Goal: Task Accomplishment & Management: Use online tool/utility

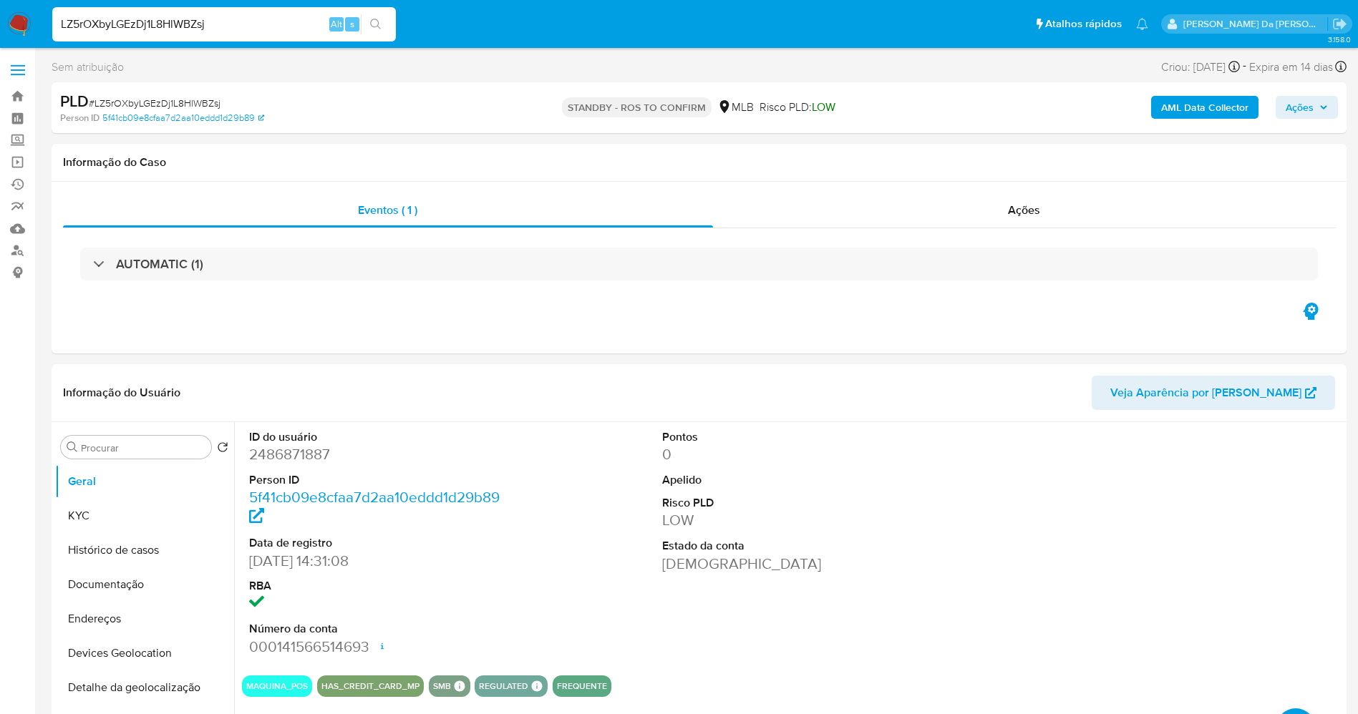
select select "10"
type input "4eIj9YyLbhHAGx0j4m9VCyJs"
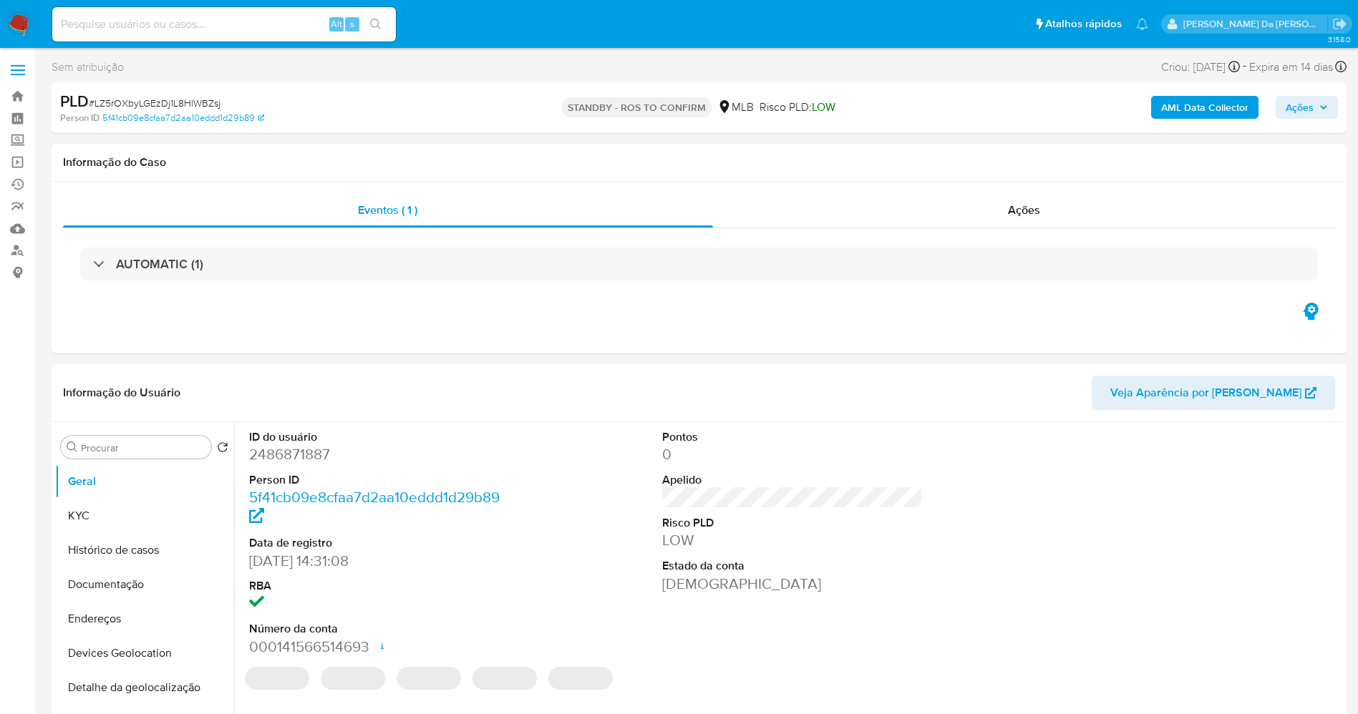
click at [235, 28] on input at bounding box center [224, 24] width 344 height 19
select select "10"
paste input "4eIj9YyLbhHAGx0j4m9VCyJs"
type input "4eIj9YyLbhHAGx0j4m9VCyJs"
click at [374, 25] on icon "search-icon" at bounding box center [375, 24] width 11 height 11
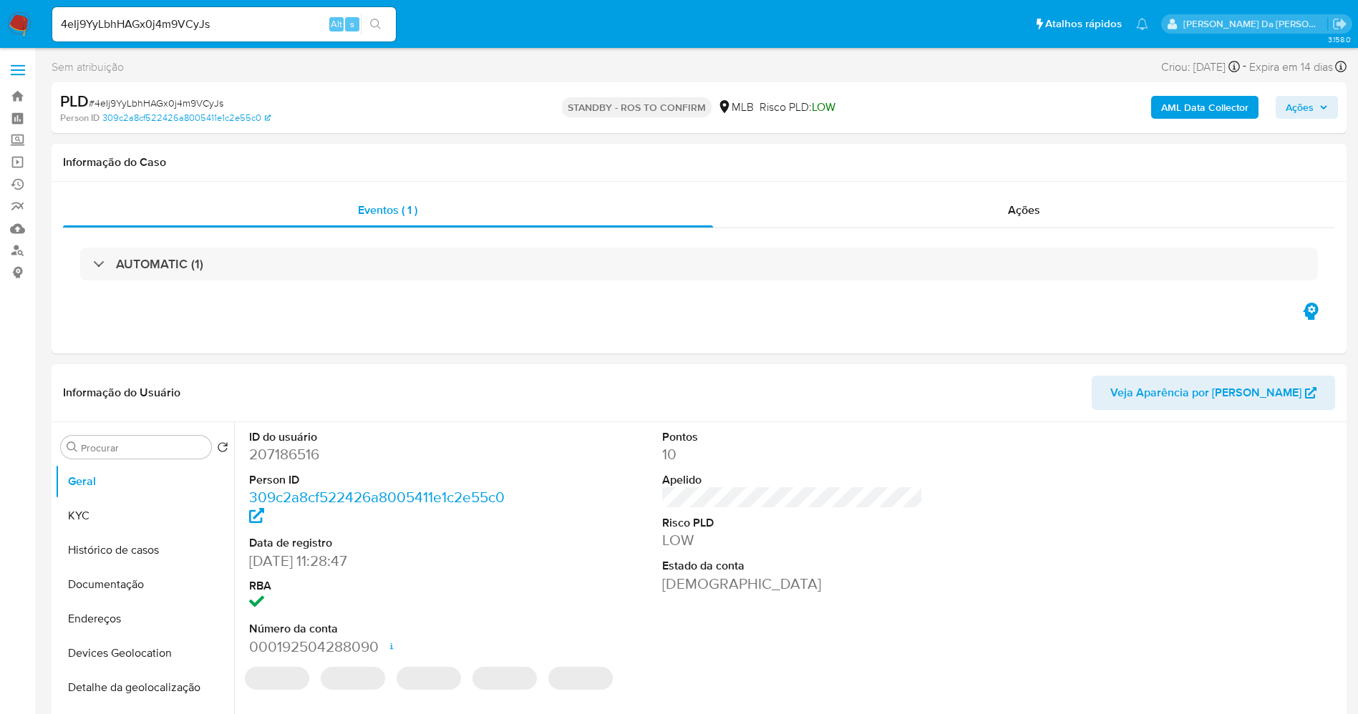
select select "10"
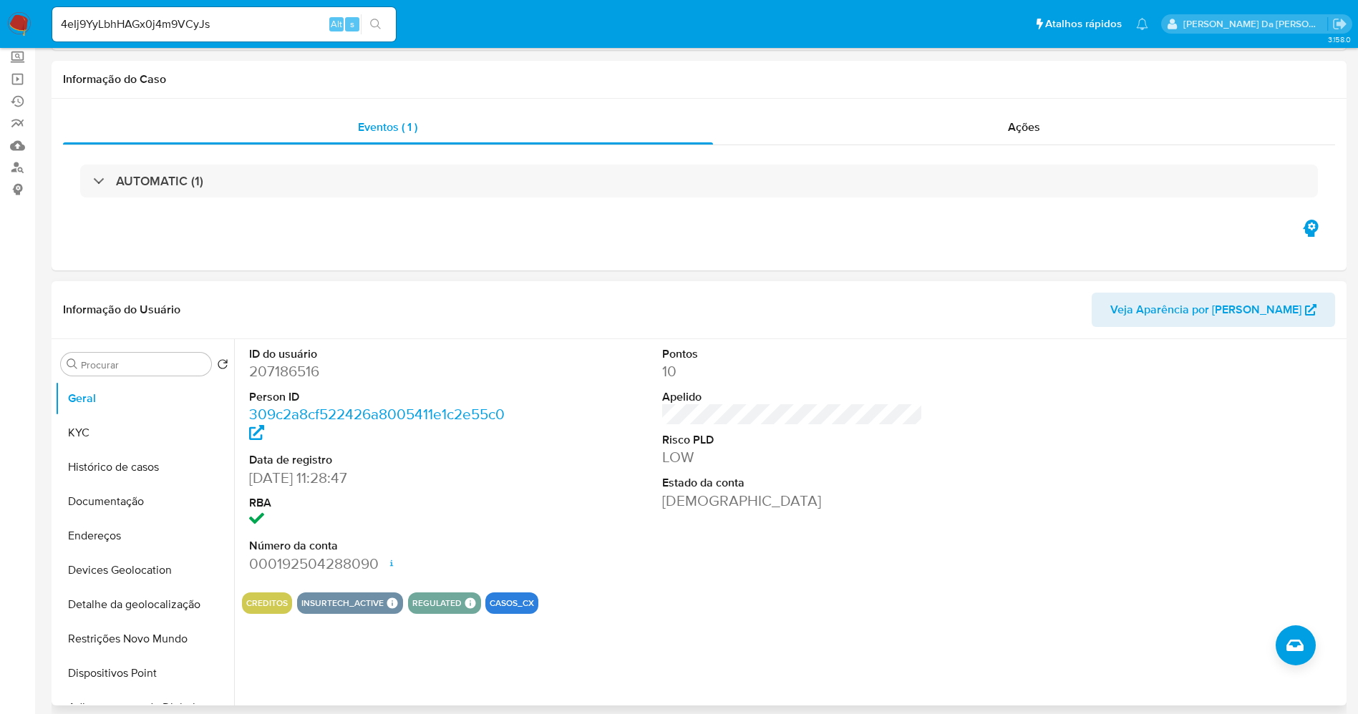
scroll to position [215, 0]
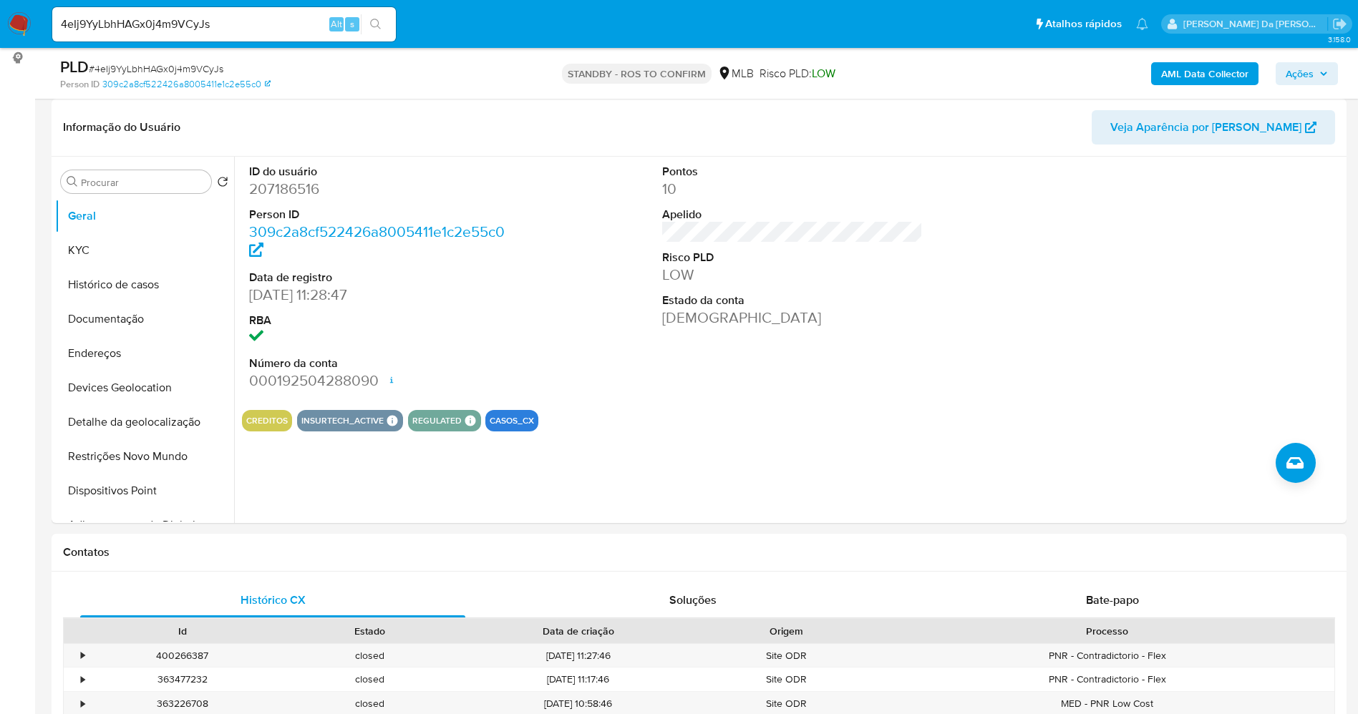
click at [245, 31] on input "4eIj9YyLbhHAGx0j4m9VCyJs" at bounding box center [224, 24] width 344 height 19
paste input "DGnrrcUGKkFA9mznotQtx0lp"
type input "DGnrrcUGKkFA9mznotQtx0lp"
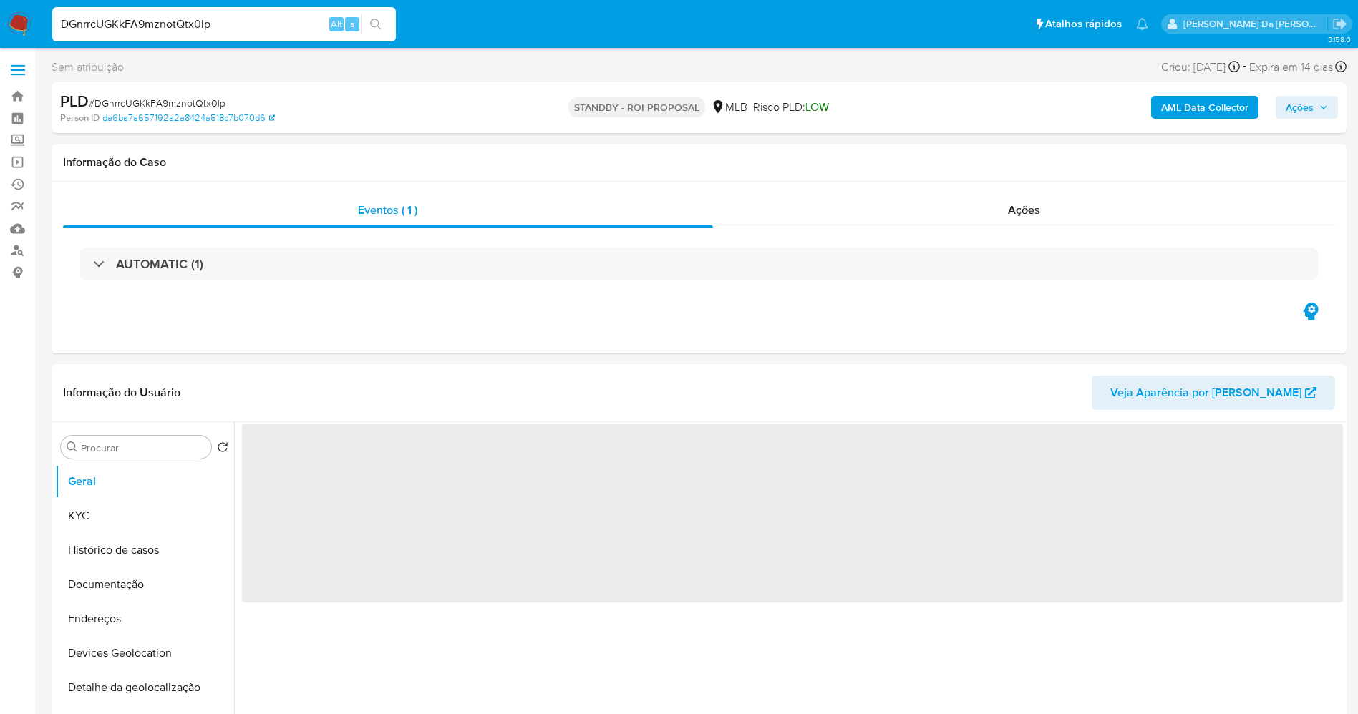
select select "10"
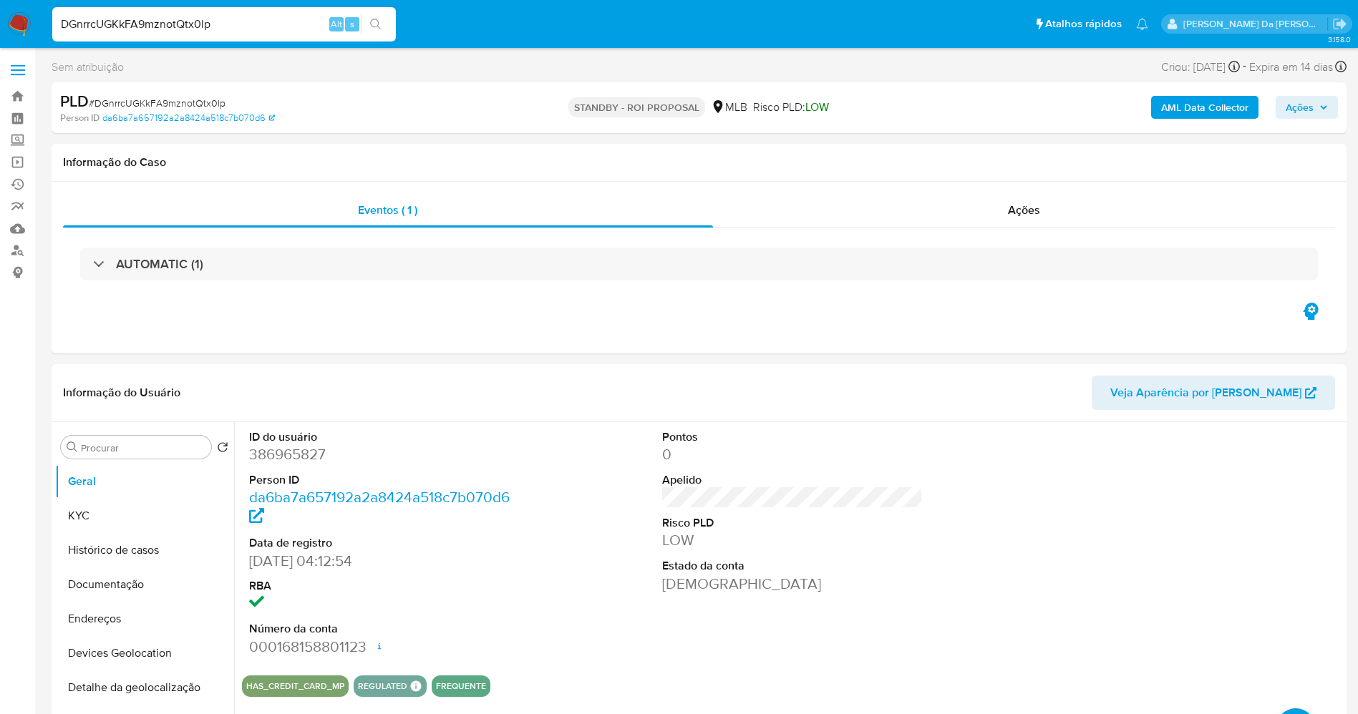
click at [259, 19] on input "DGnrrcUGKkFA9mznotQtx0lp" at bounding box center [224, 24] width 344 height 19
paste input "1VQdJ10zehvSeZrqr2J9VQ8c"
type input "1VQdJ10zehvSeZrqr2J9VQ8c"
select select "10"
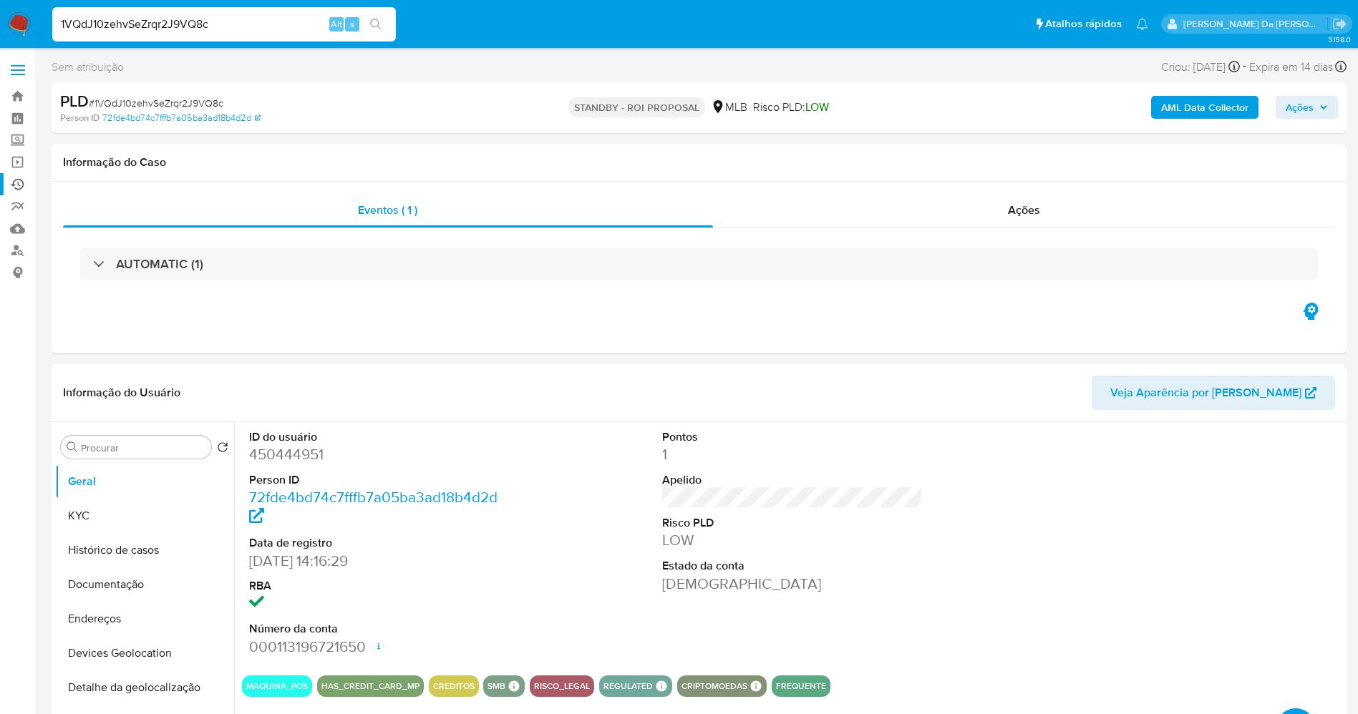
click at [19, 180] on link "Ejecuções automáticas" at bounding box center [85, 184] width 170 height 22
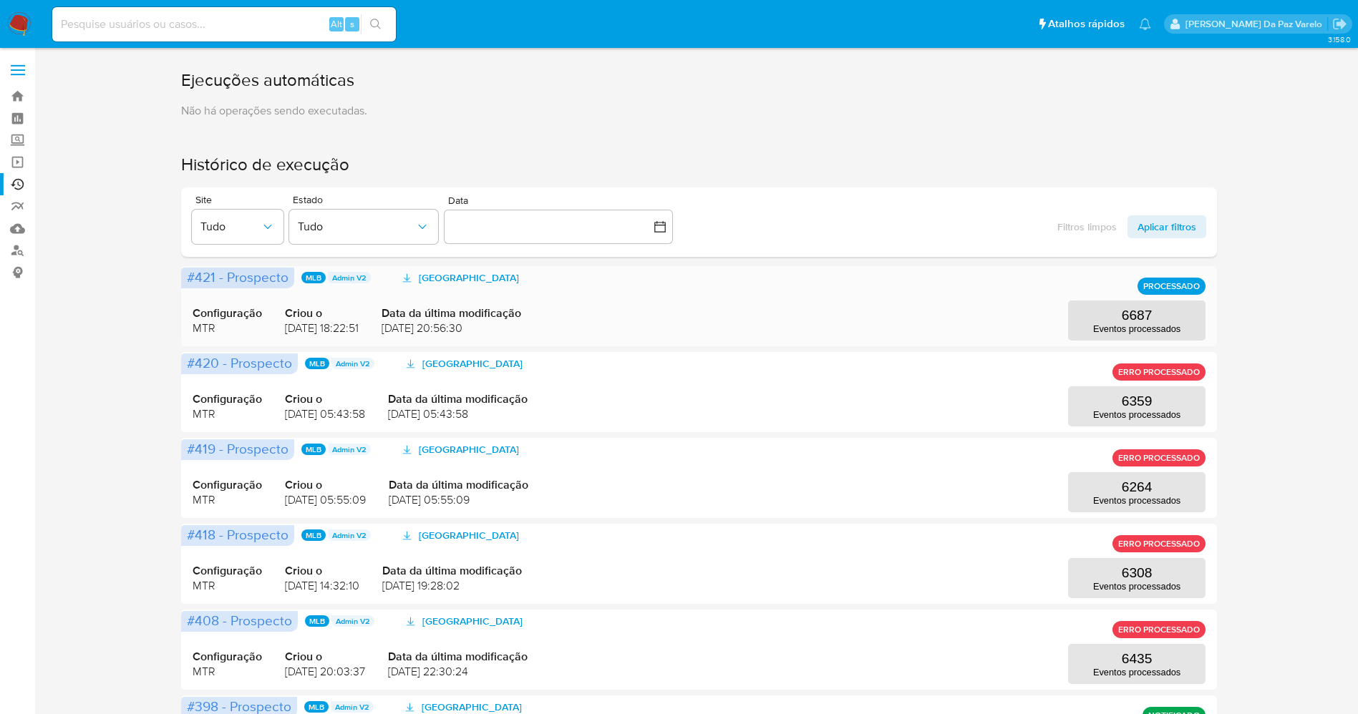
click at [666, 341] on div "#421 - Prospecto MLB Admin V2 Baixar Prospect PROCESSADO Configuração MTR Criou…" at bounding box center [699, 306] width 1036 height 80
click at [1180, 284] on span "PROCESSADO" at bounding box center [1171, 286] width 57 height 6
click at [1167, 287] on span "PROCESSADO" at bounding box center [1171, 286] width 57 height 6
click at [1155, 298] on div "Configuração MTR Criou o 10/09/2025 18:22:51 Data da última modificação 10/09/2…" at bounding box center [699, 306] width 1013 height 69
click at [19, 162] on link "Operações em massa" at bounding box center [85, 162] width 170 height 22
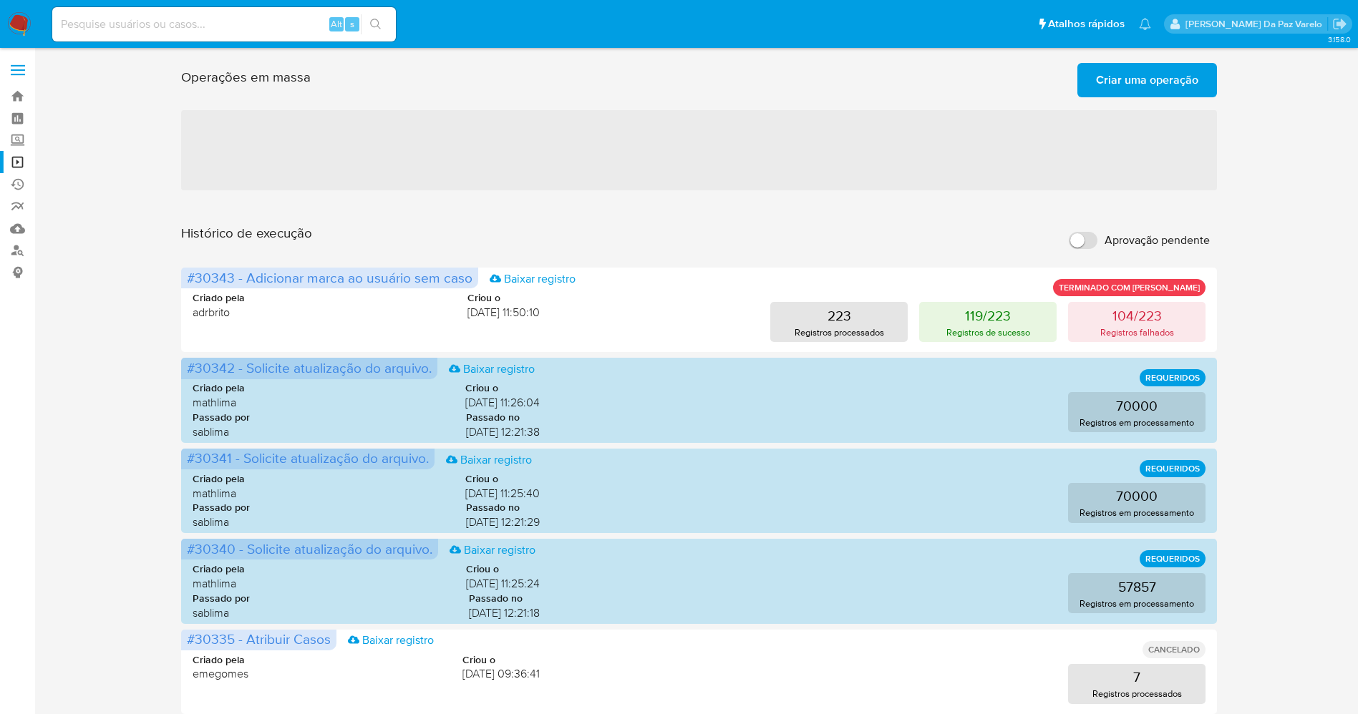
click at [1135, 79] on span "Criar uma operação" at bounding box center [1147, 79] width 102 height 31
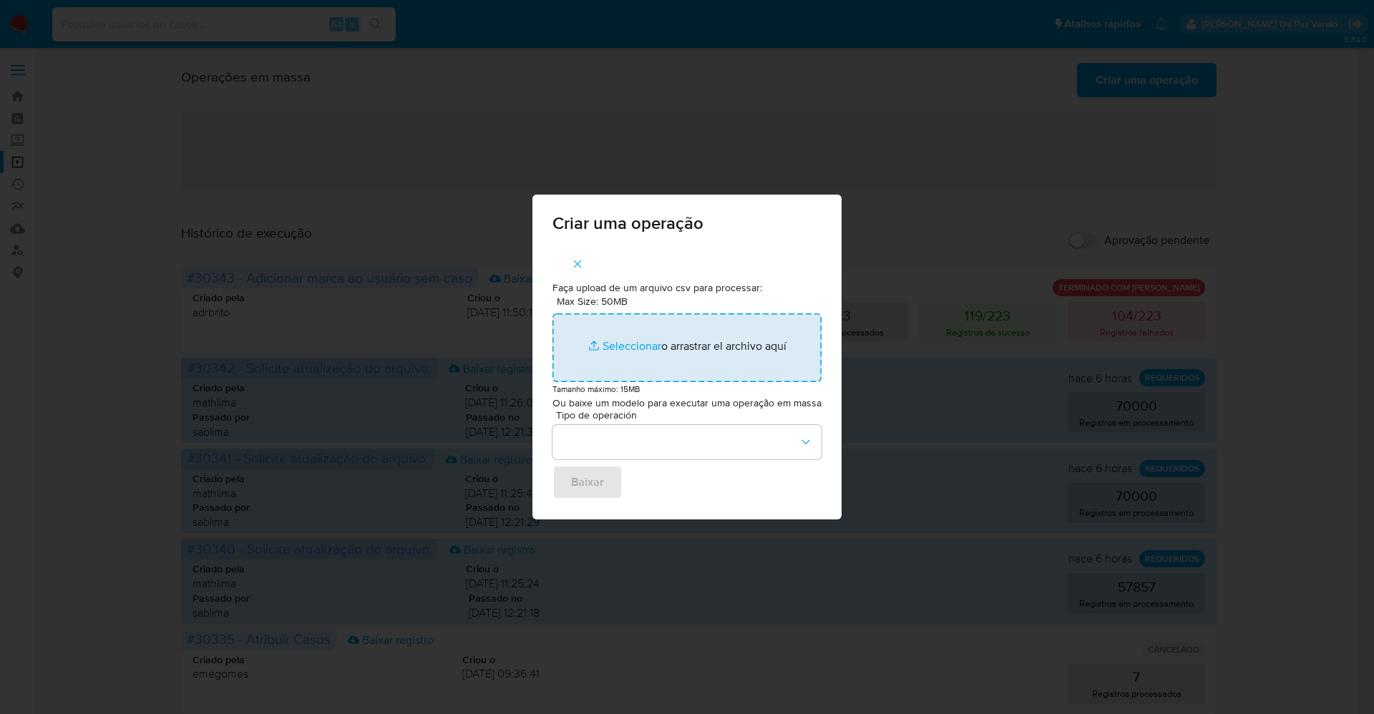
click at [631, 344] on input "Max Size: 50MB Seleccionar archivos" at bounding box center [687, 348] width 269 height 69
type input "C:\fakepath\ASSIGN_AND_CLOSE_CASE.csv"
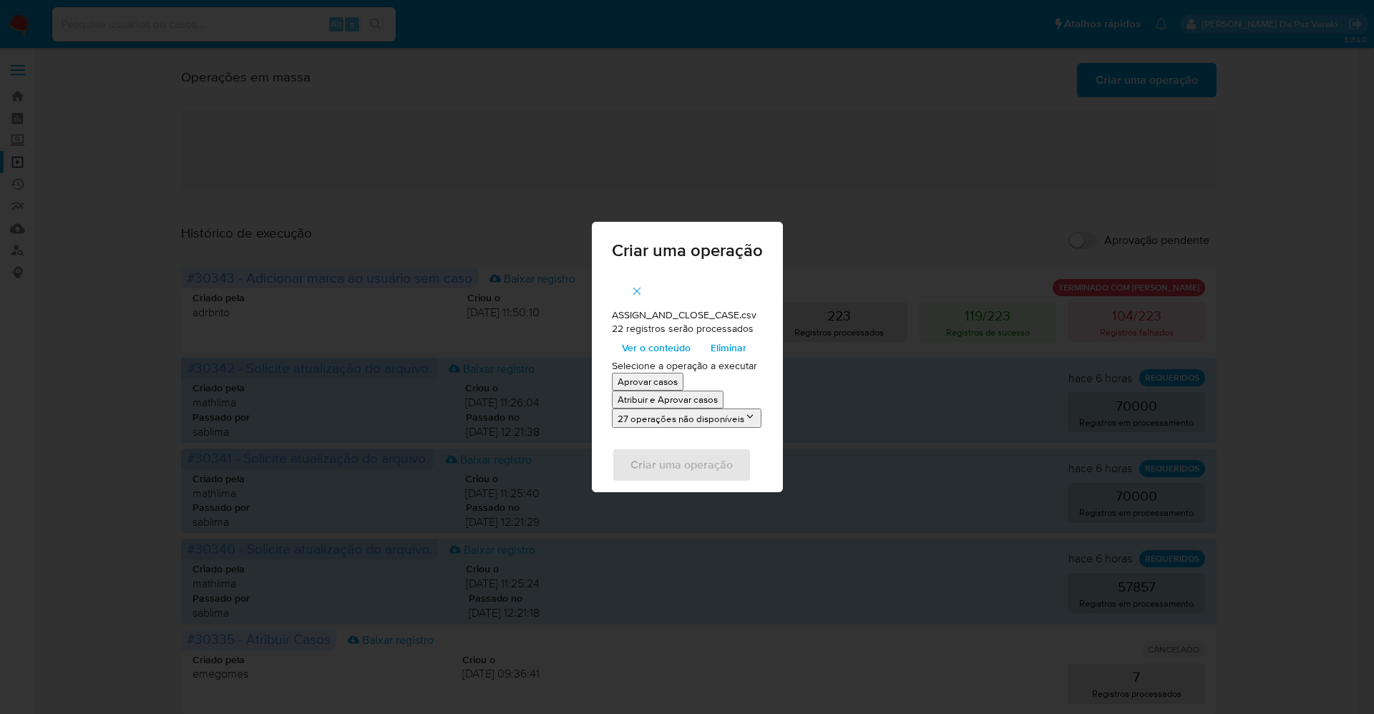
click at [656, 404] on p "Atribuir e Aprovar casos" at bounding box center [668, 400] width 100 height 14
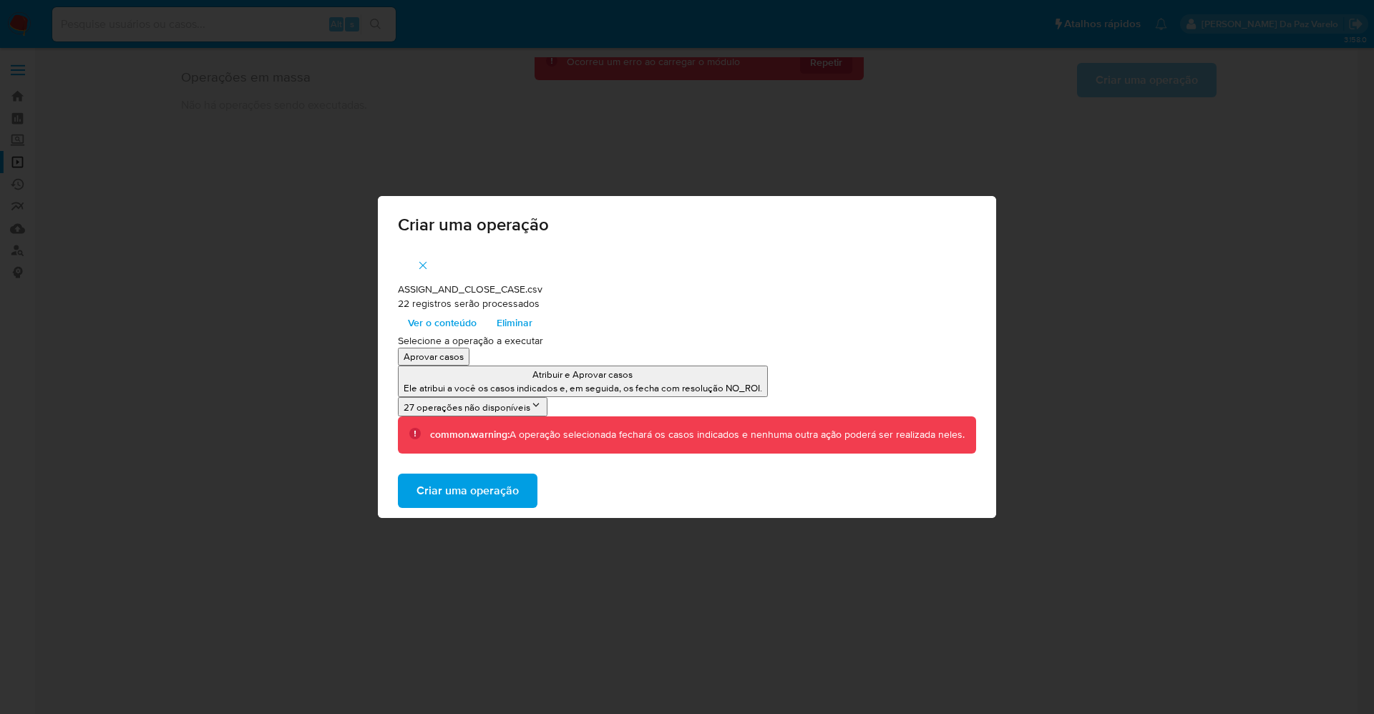
click at [451, 325] on span "Ver o conteúdo" at bounding box center [442, 323] width 69 height 20
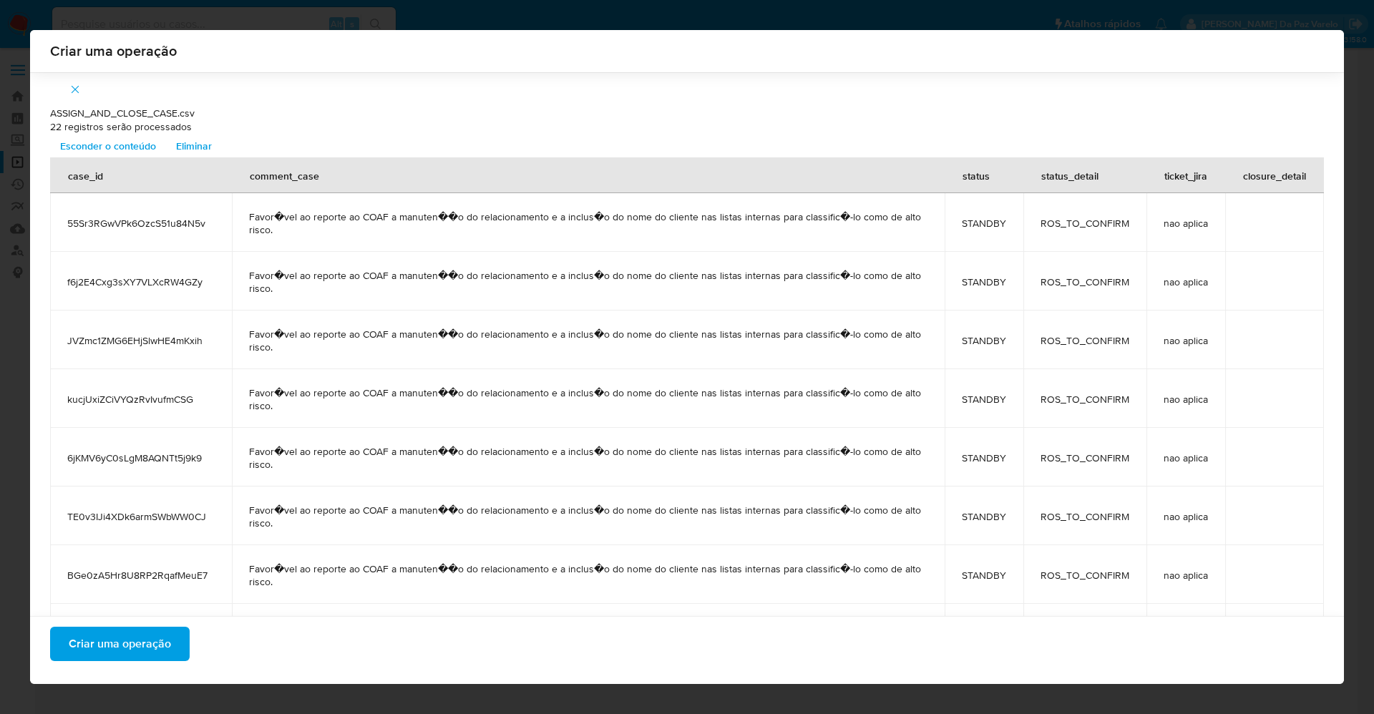
scroll to position [946, 0]
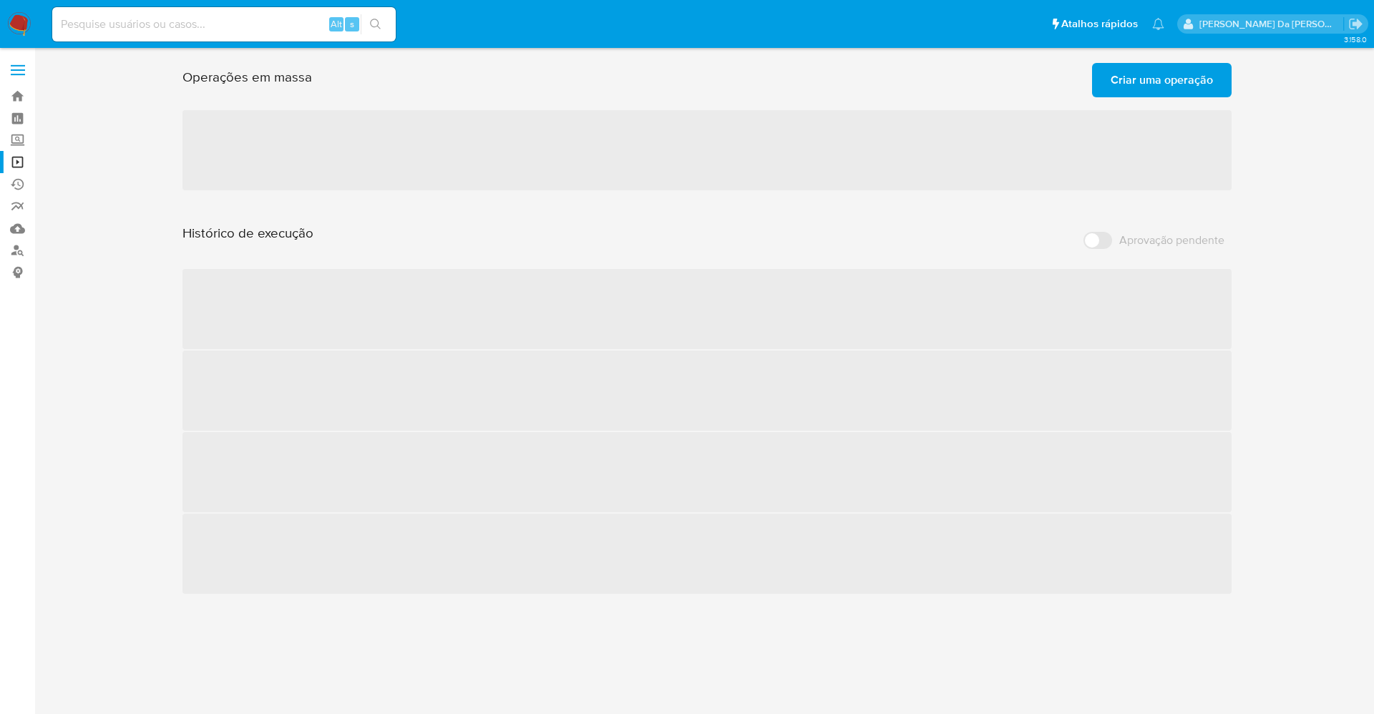
click at [1129, 83] on span "Criar uma operação" at bounding box center [1162, 79] width 102 height 31
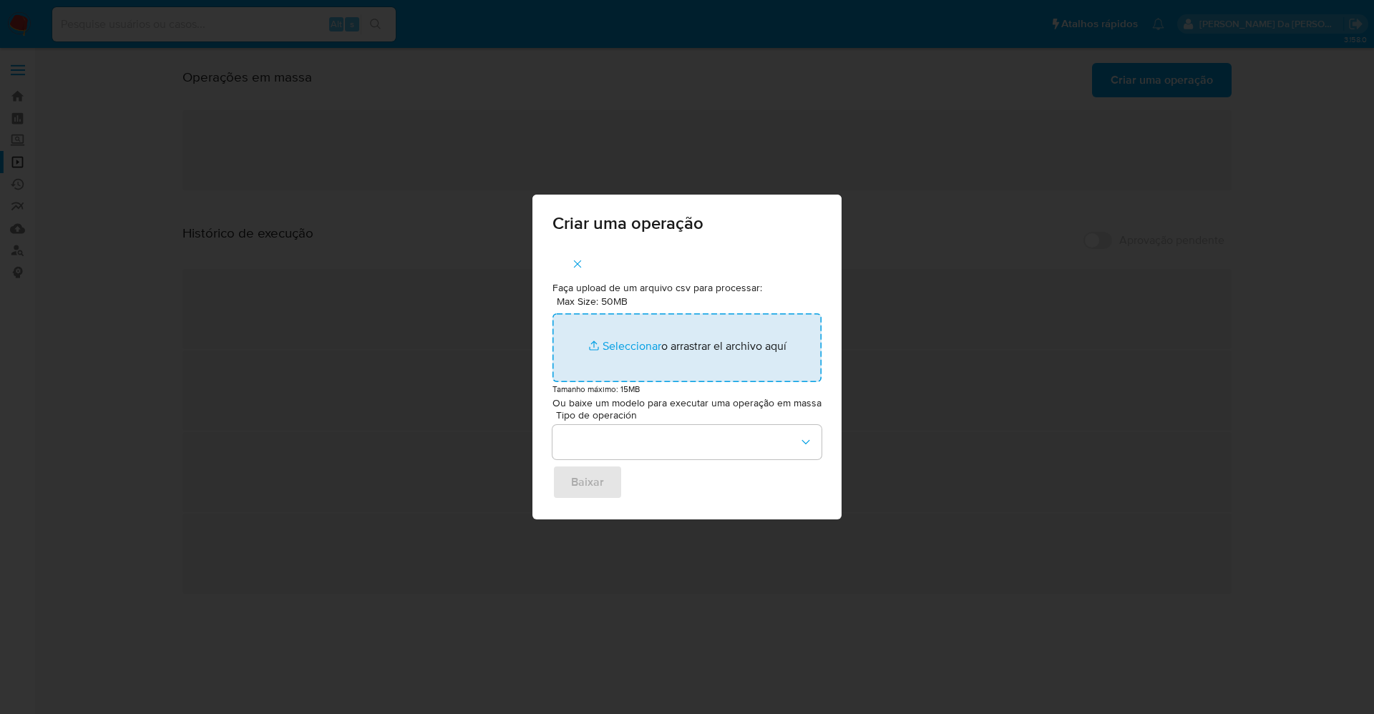
click at [626, 344] on input "Max Size: 50MB Seleccionar archivos" at bounding box center [687, 348] width 269 height 69
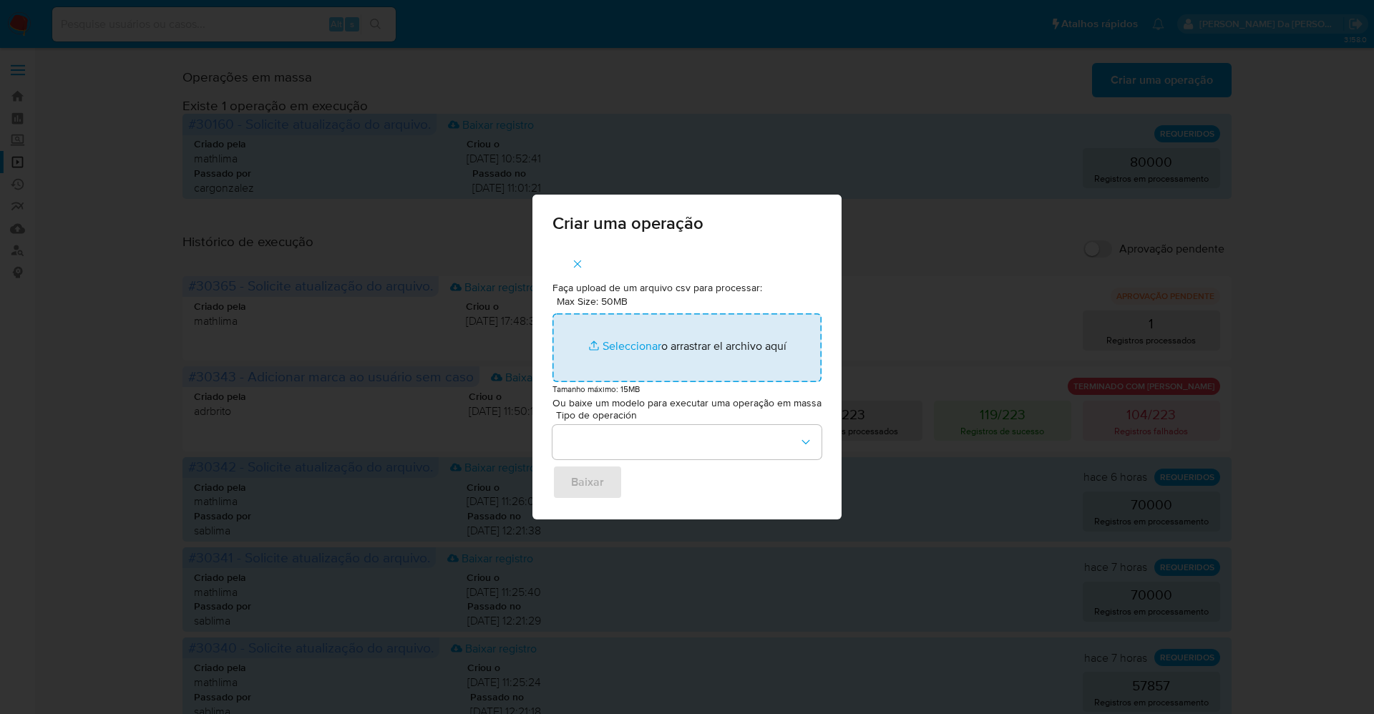
type input "C:\fakepath\ASSIGN_AND_CLOSE_CASE.csv"
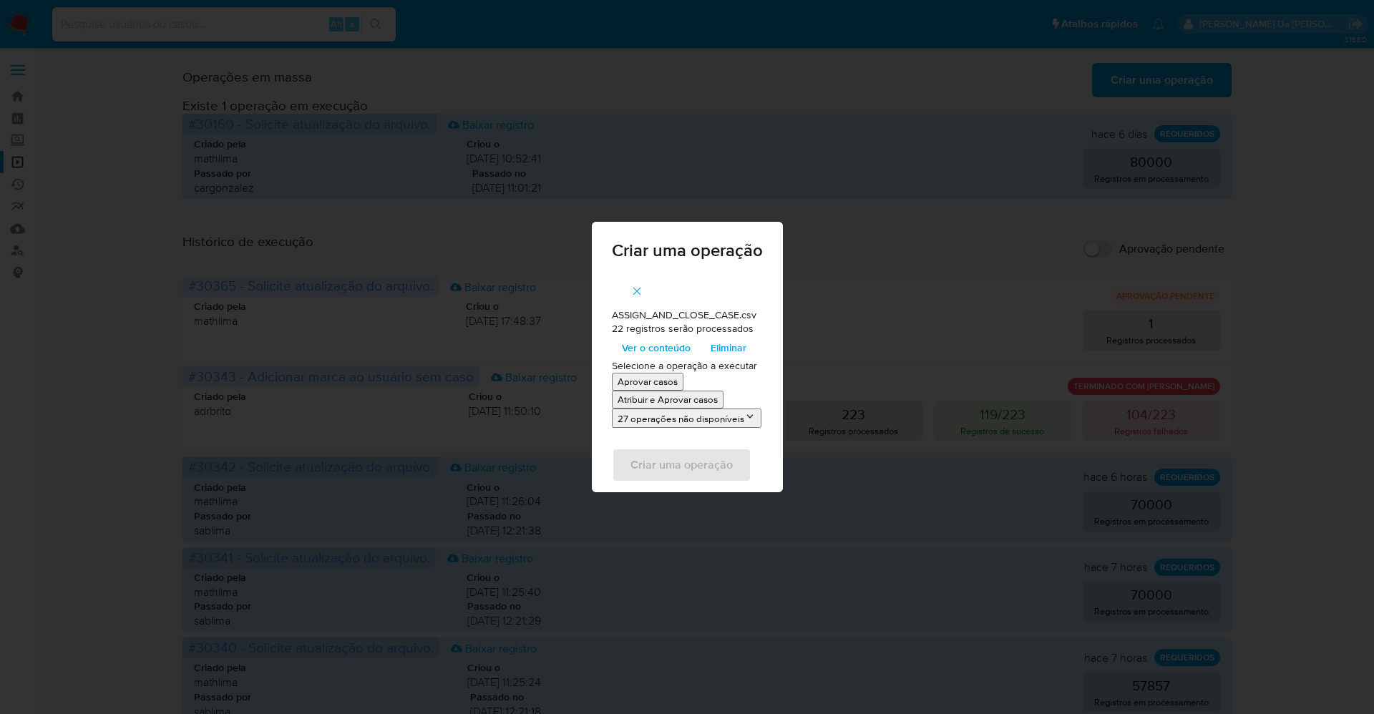
click at [662, 344] on span "Ver o conteúdo" at bounding box center [656, 348] width 69 height 20
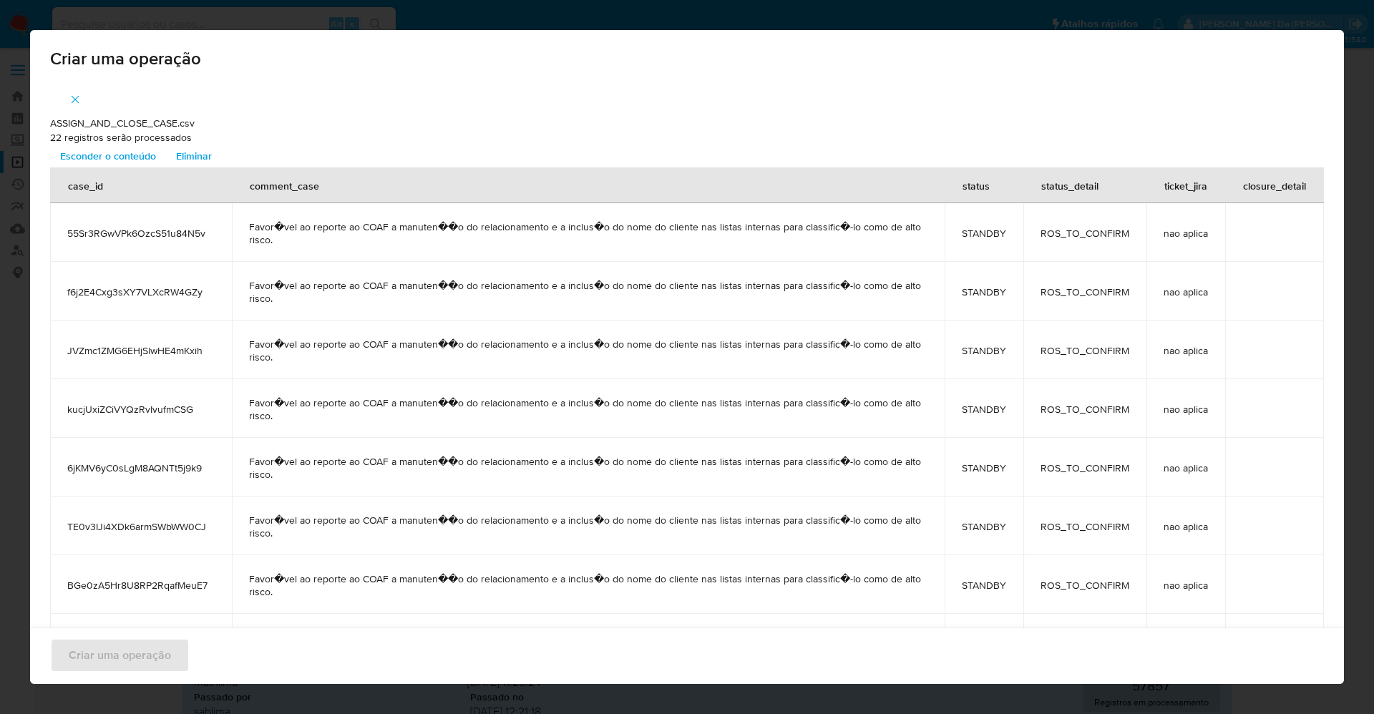
click at [137, 156] on span "Esconder o conteúdo" at bounding box center [108, 156] width 96 height 20
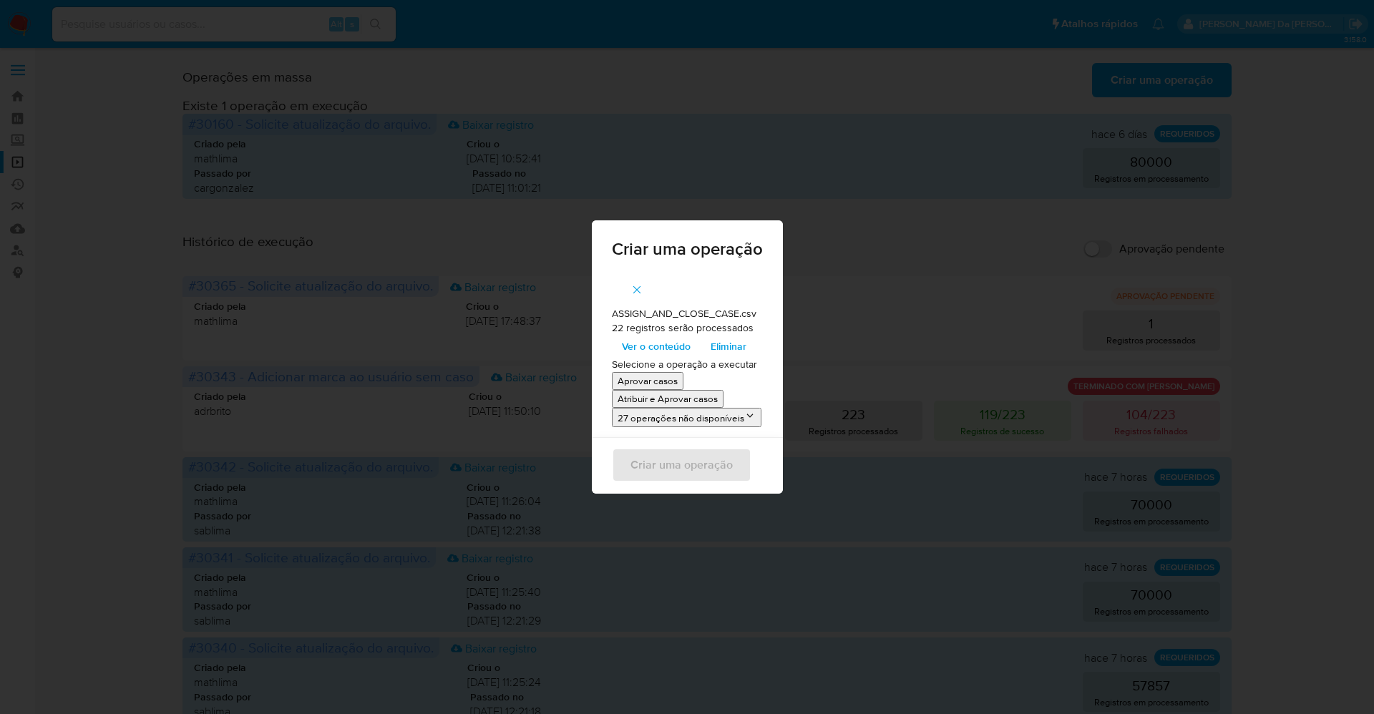
click at [668, 401] on p "Atribuir e Aprovar casos" at bounding box center [668, 399] width 100 height 14
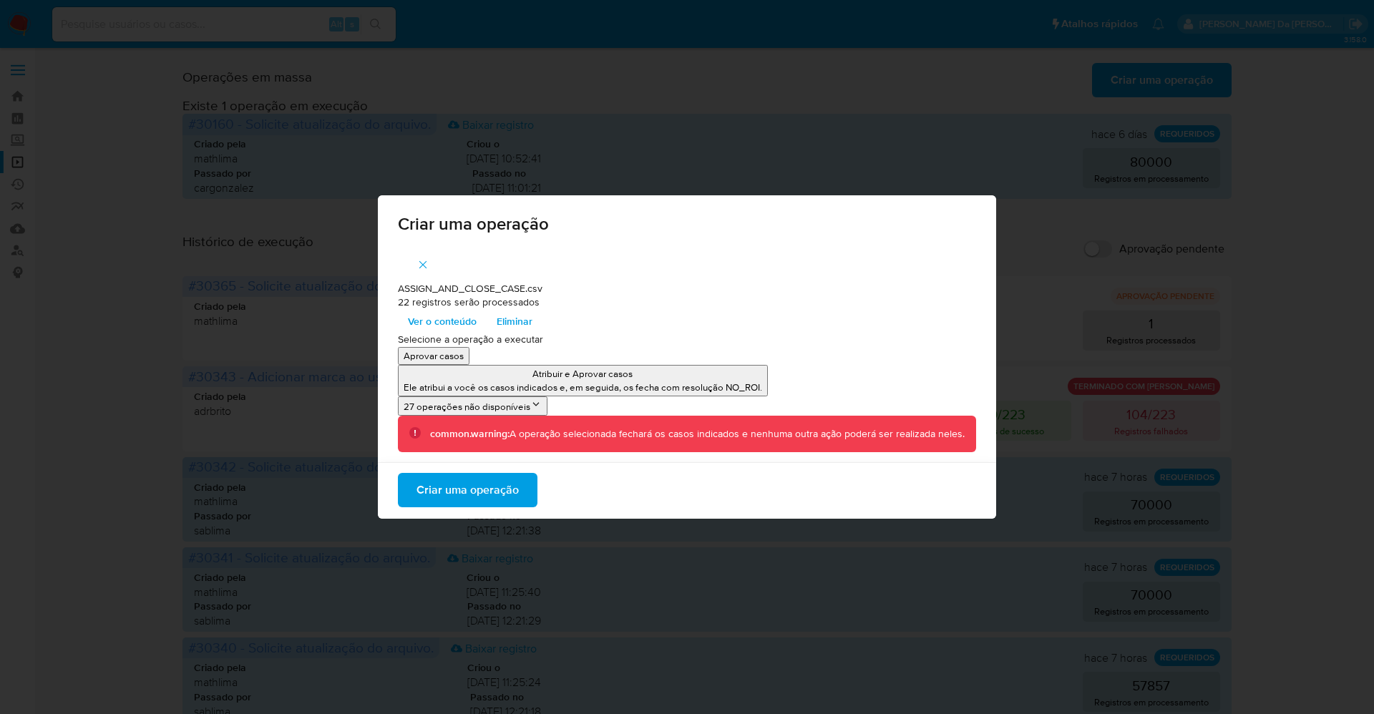
click at [479, 482] on span "Criar uma operação" at bounding box center [468, 490] width 102 height 31
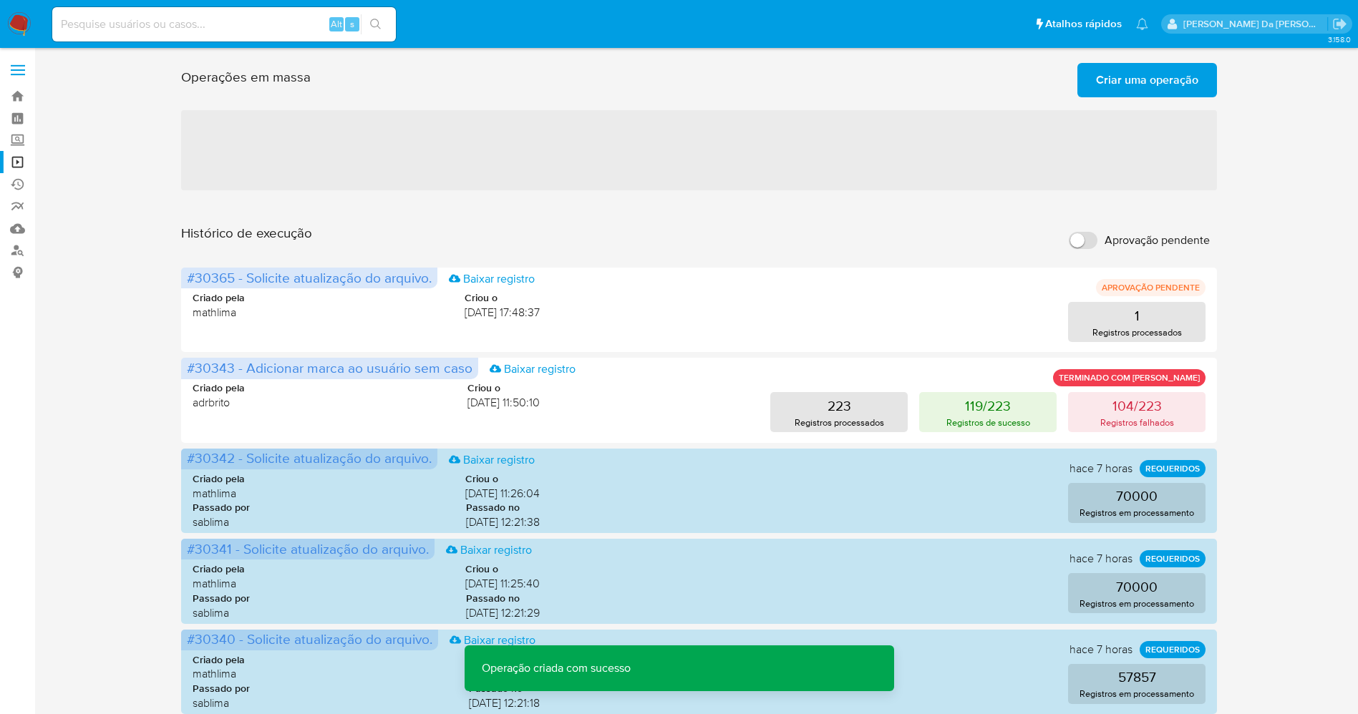
click at [1135, 80] on span "Criar uma operação" at bounding box center [1147, 79] width 102 height 31
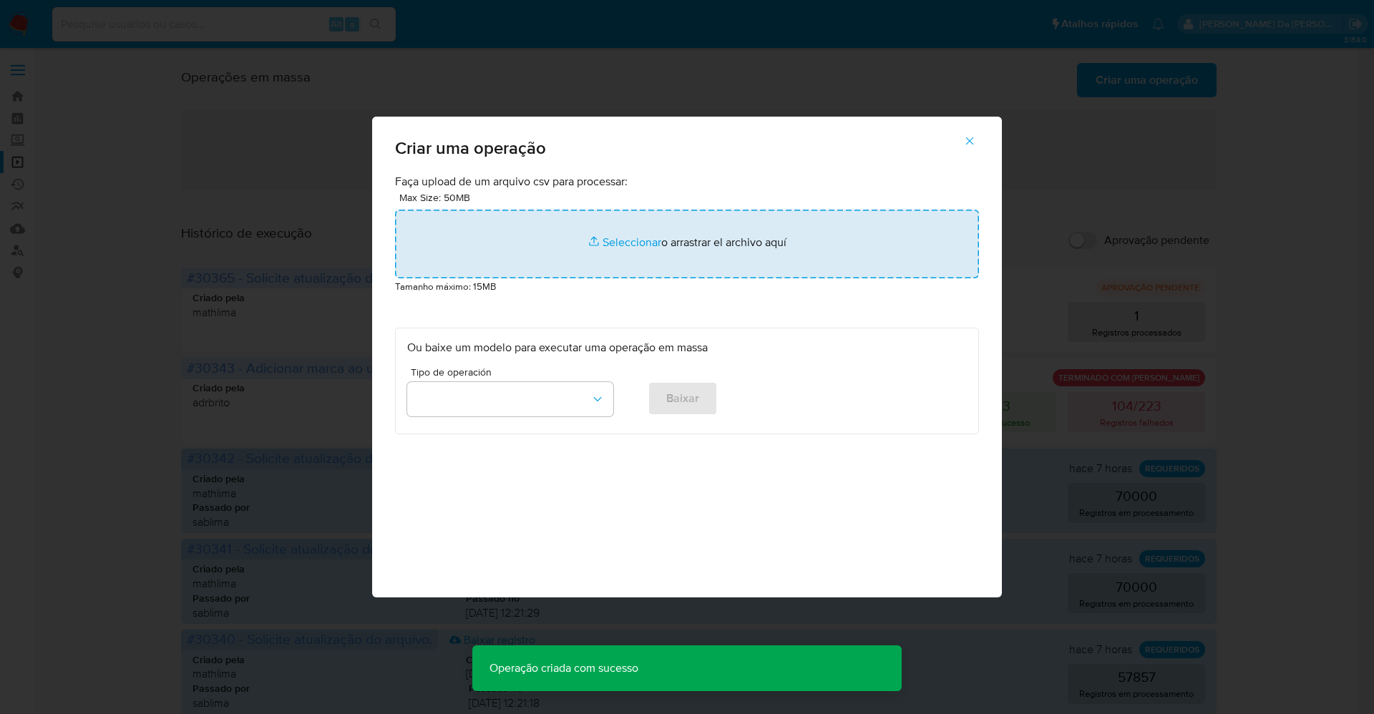
click at [621, 244] on input "file" at bounding box center [687, 244] width 584 height 69
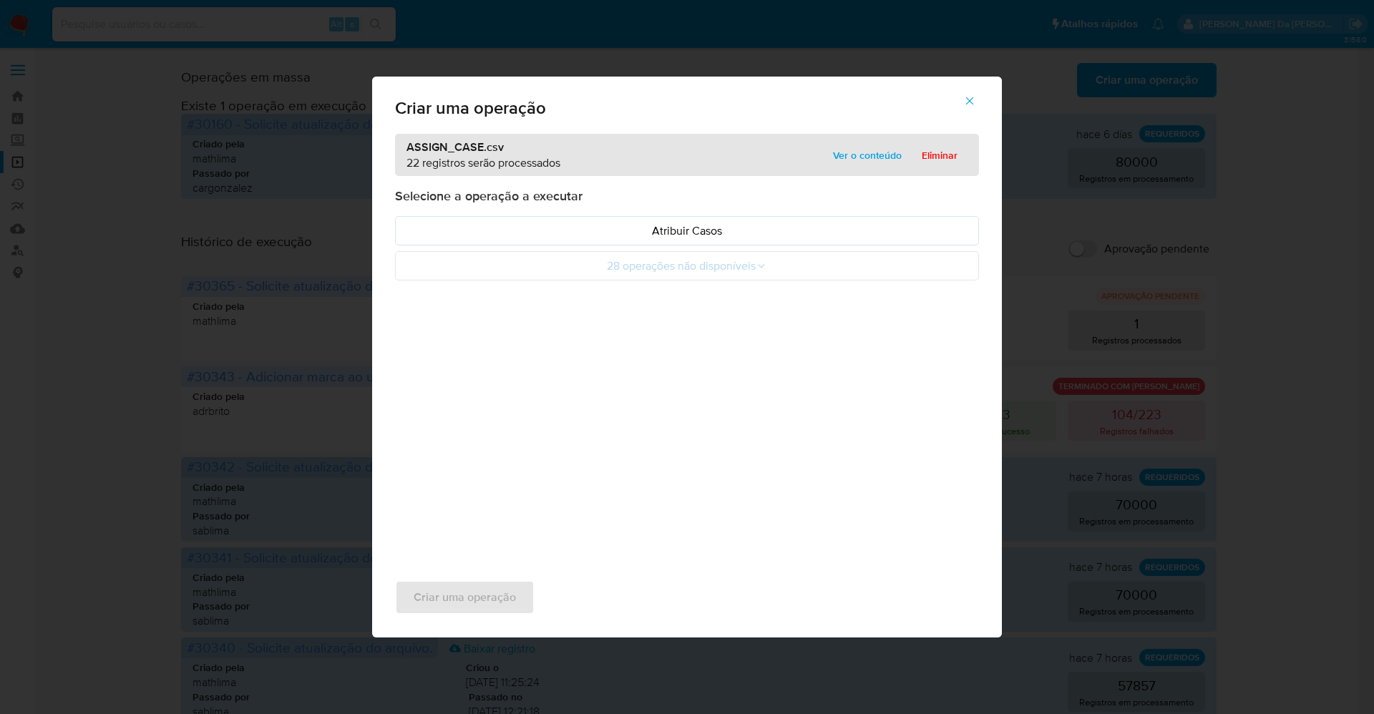
click at [859, 151] on span "Ver o conteúdo" at bounding box center [867, 155] width 69 height 20
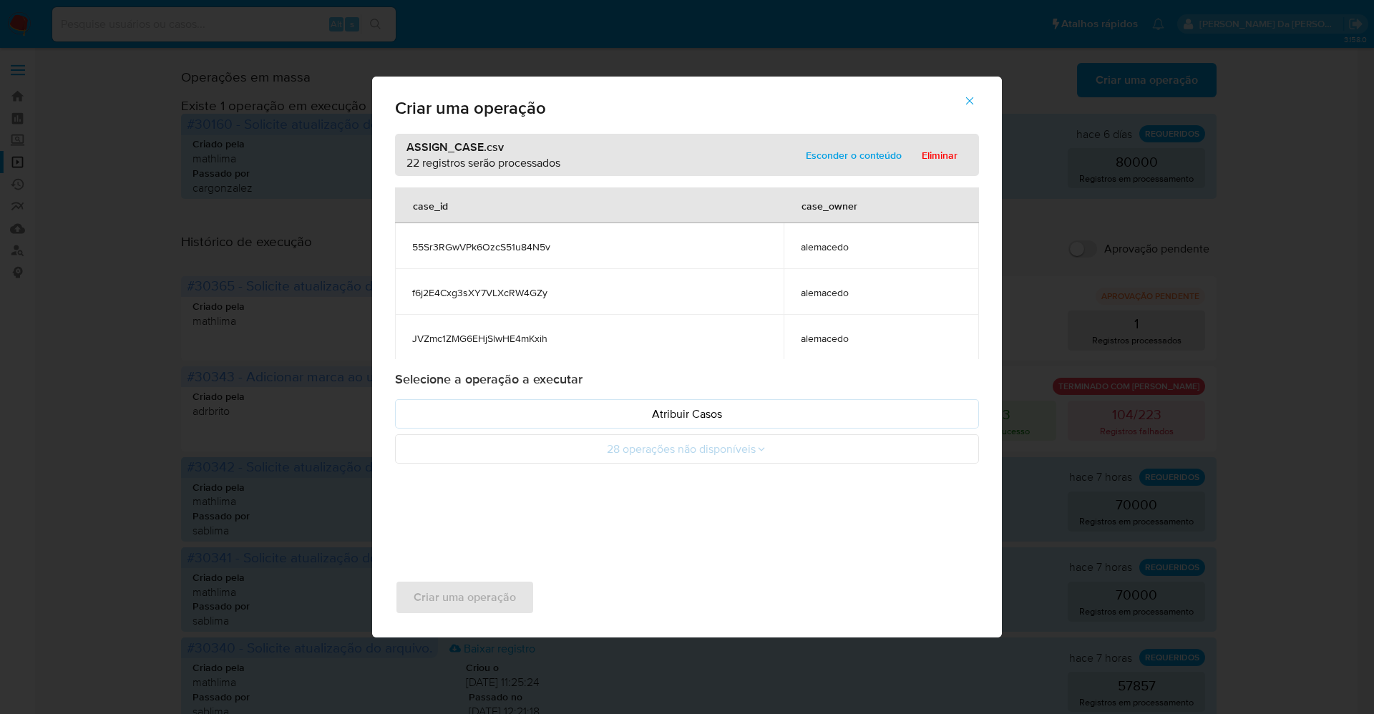
scroll to position [872, 0]
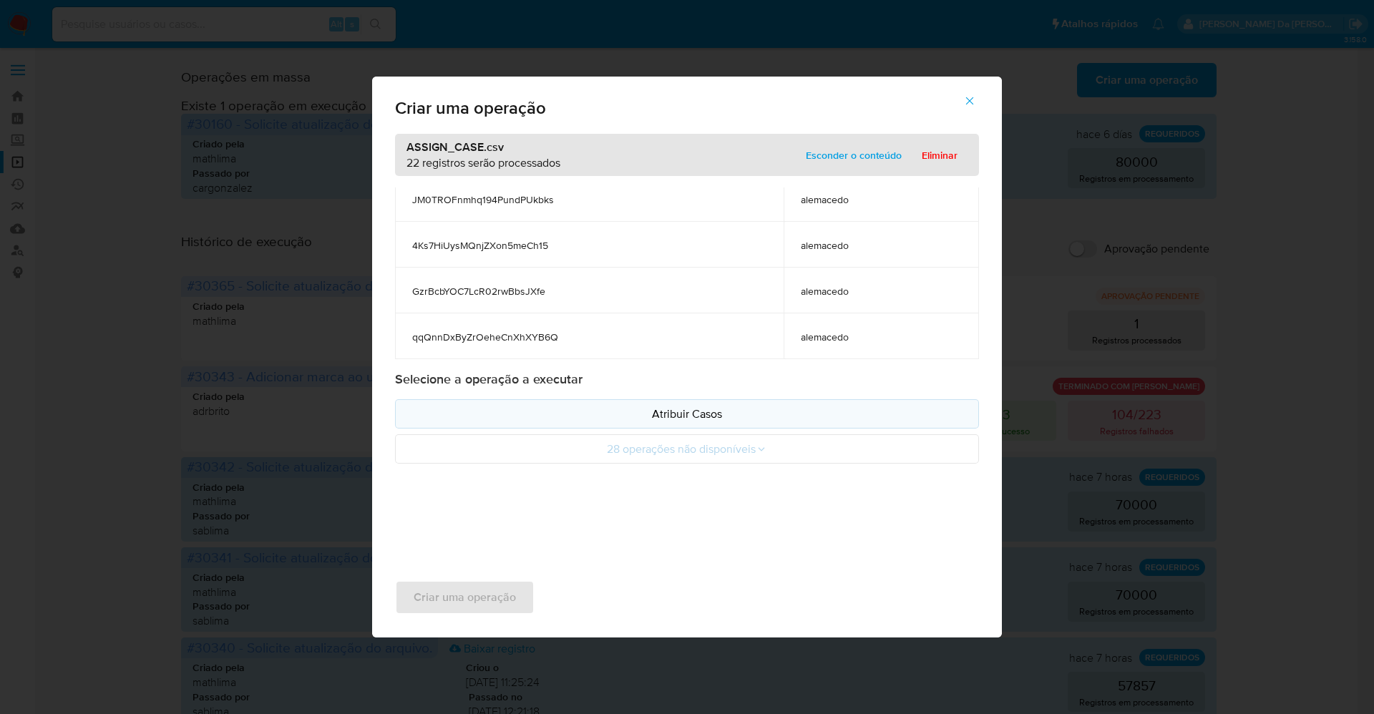
click at [686, 418] on p "Atribuir Casos" at bounding box center [687, 414] width 560 height 16
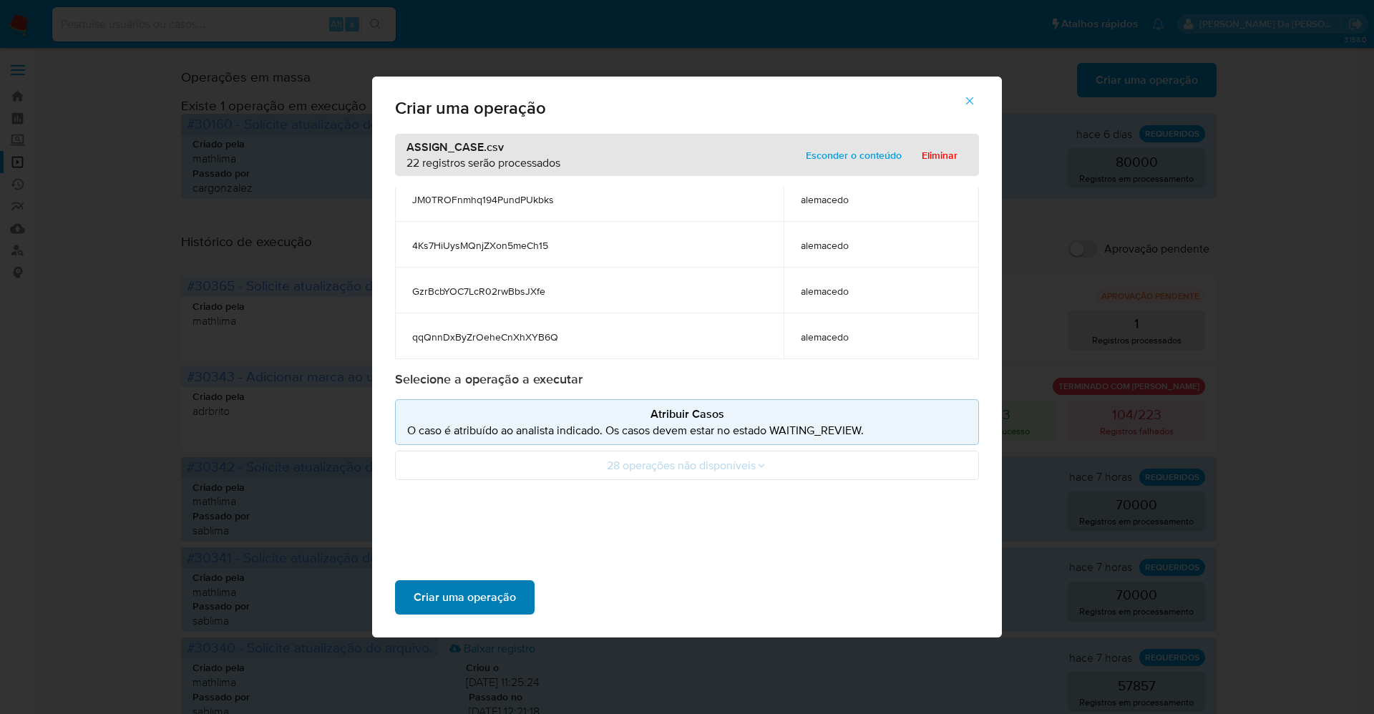
click at [483, 598] on span "Criar uma operação" at bounding box center [465, 597] width 102 height 31
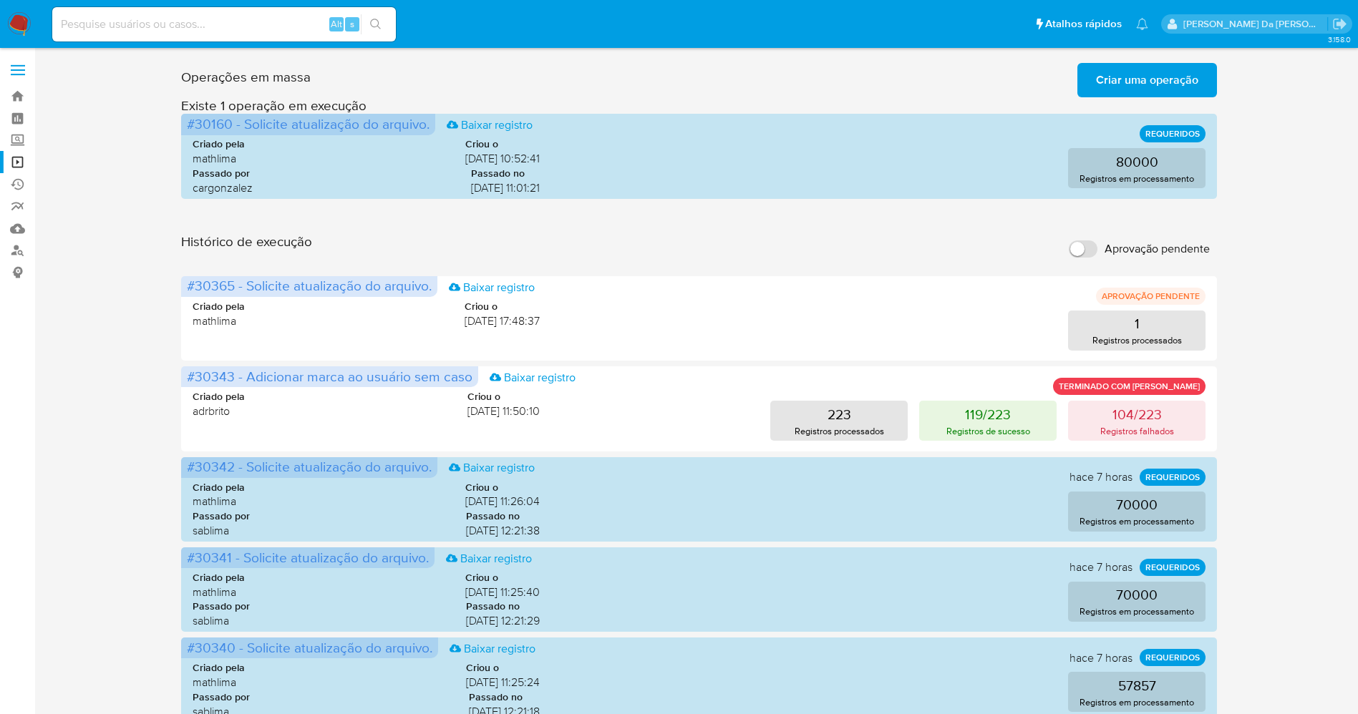
click at [1091, 239] on label "Aprovação pendente" at bounding box center [1139, 248] width 155 height 31
click at [1091, 241] on input "Aprovação pendente" at bounding box center [1083, 249] width 29 height 17
checkbox input "true"
